Goal: Information Seeking & Learning: Learn about a topic

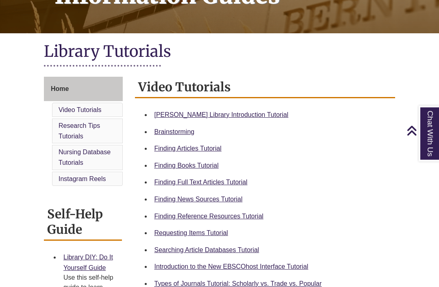
scroll to position [152, 0]
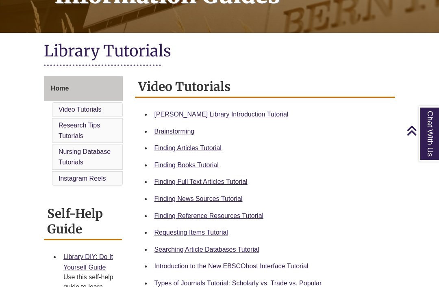
click at [204, 165] on link "Finding Books Tutorial" at bounding box center [186, 165] width 64 height 7
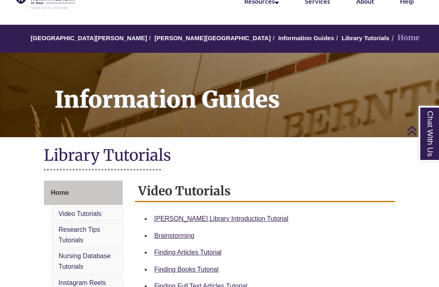
scroll to position [0, 0]
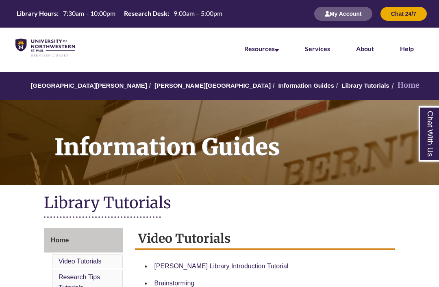
click at [389, 85] on li "Home" at bounding box center [404, 86] width 30 height 12
click at [79, 82] on link "[GEOGRAPHIC_DATA][PERSON_NAME]" at bounding box center [89, 85] width 116 height 7
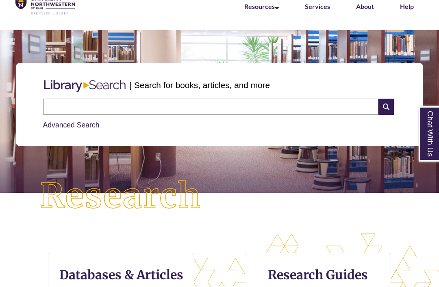
scroll to position [324, 439]
click at [68, 109] on input "text" at bounding box center [210, 107] width 335 height 16
type input "**********"
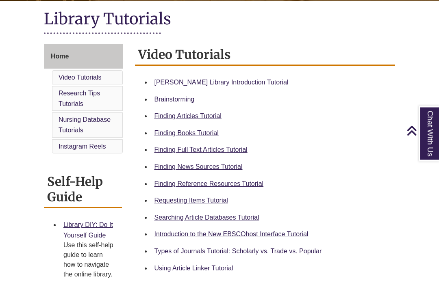
scroll to position [184, 0]
click at [213, 204] on link "Requesting Items Tutorial" at bounding box center [191, 200] width 74 height 7
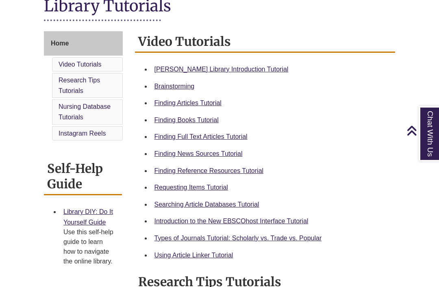
click at [204, 240] on link "Types of Journals Tutorial: Scholarly vs. Trade vs. Popular" at bounding box center [237, 238] width 167 height 7
click at [171, 104] on link "Finding Articles Tutorial" at bounding box center [187, 103] width 67 height 7
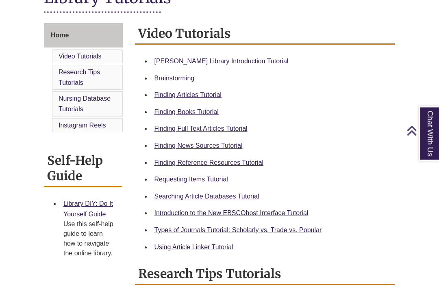
scroll to position [205, 0]
click at [173, 199] on link "Searching Article Databases Tutorial" at bounding box center [206, 196] width 105 height 7
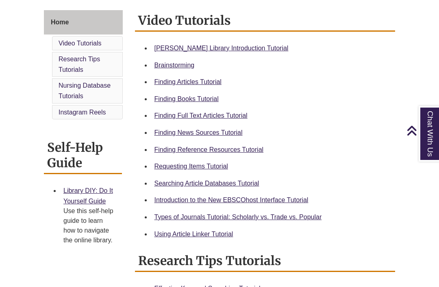
click at [186, 119] on link "Finding Full Text Articles Tutorial" at bounding box center [200, 115] width 93 height 7
click at [220, 238] on link "Using Article Linker Tutorial" at bounding box center [193, 234] width 79 height 7
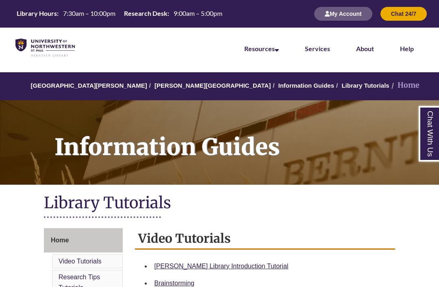
click at [90, 87] on link "University of Northwestern - St. Paul" at bounding box center [89, 85] width 116 height 7
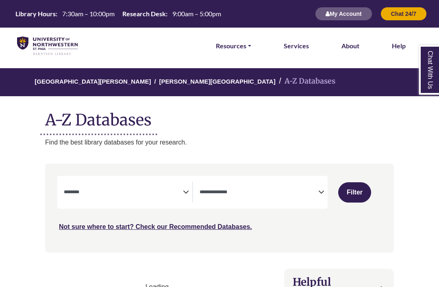
select select "Database Subject Filter"
select select "Database Types Filter"
select select "Database Subject Filter"
click at [320, 187] on icon "Search filters" at bounding box center [321, 191] width 6 height 12
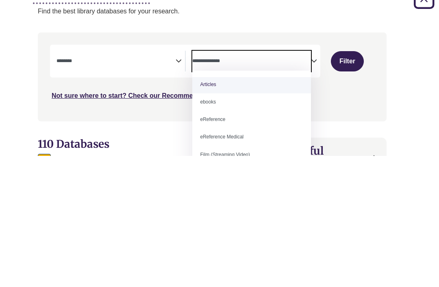
scroll to position [1, 0]
select select "*****"
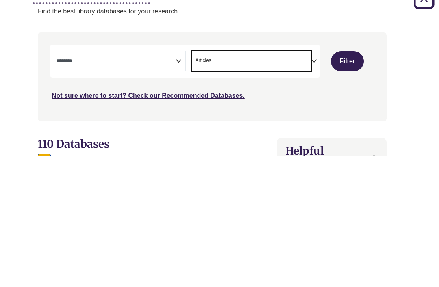
click at [349, 182] on button "Filter" at bounding box center [347, 192] width 33 height 20
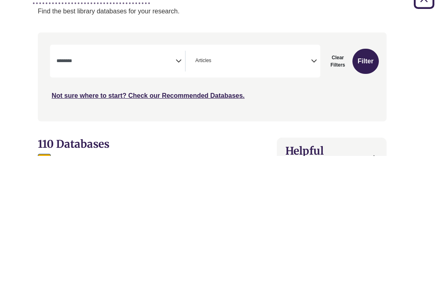
scroll to position [131, 7]
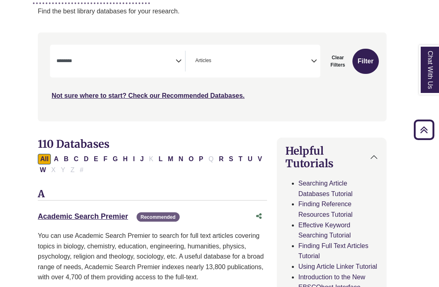
select select "Database Subject Filter"
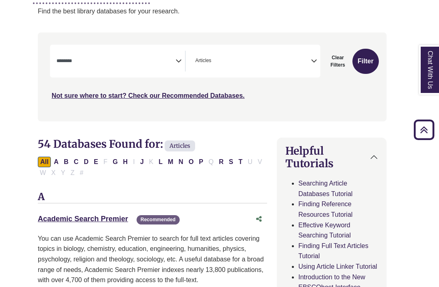
click at [69, 219] on link "Academic Search Premier This link opens in a new window" at bounding box center [83, 219] width 90 height 8
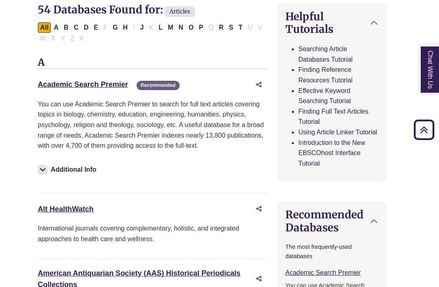
scroll to position [266, 7]
click at [63, 82] on link "Academic Search Premier This link opens in a new window" at bounding box center [83, 84] width 90 height 8
